Goal: Task Accomplishment & Management: Manage account settings

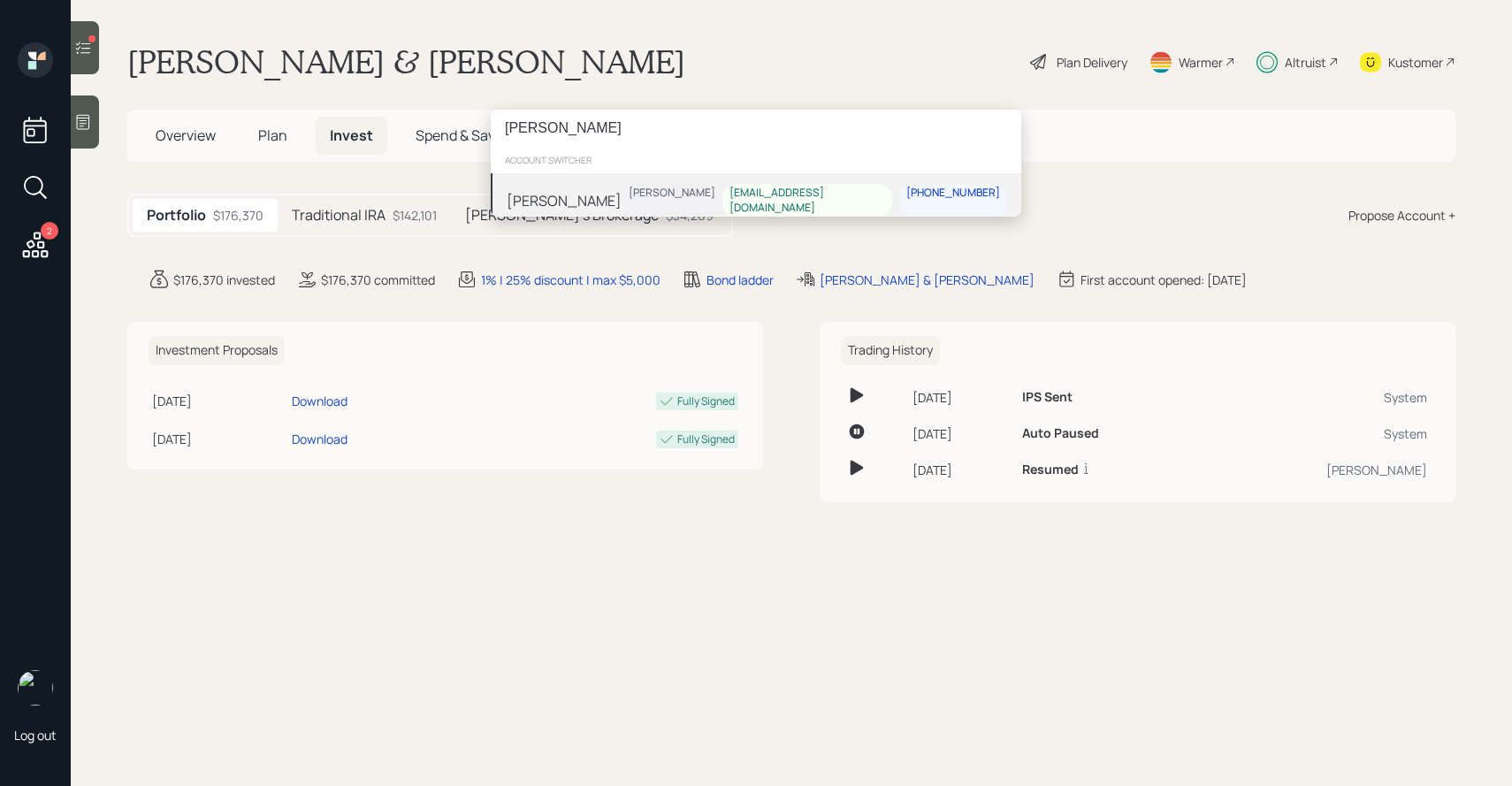
type input "[PERSON_NAME]"
click at [715, 193] on div "[PERSON_NAME]" at bounding box center [672, 193] width 87 height 15
